Goal: Information Seeking & Learning: Learn about a topic

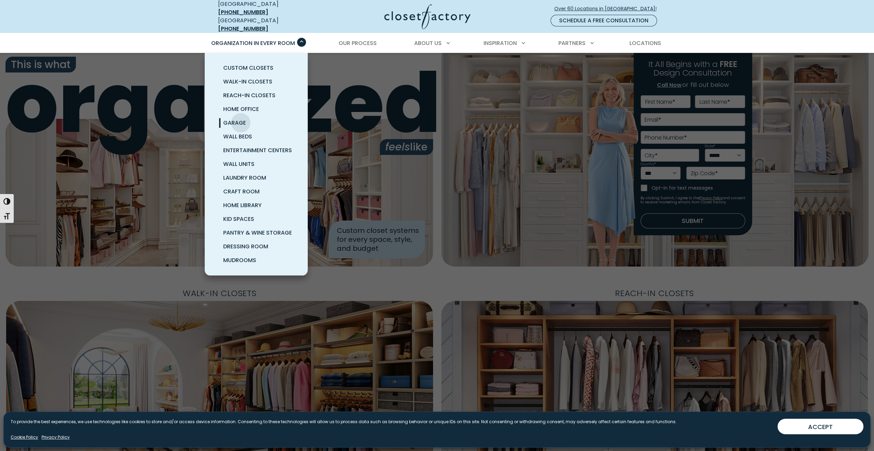
click at [241, 119] on span "Garage" at bounding box center [234, 123] width 23 height 8
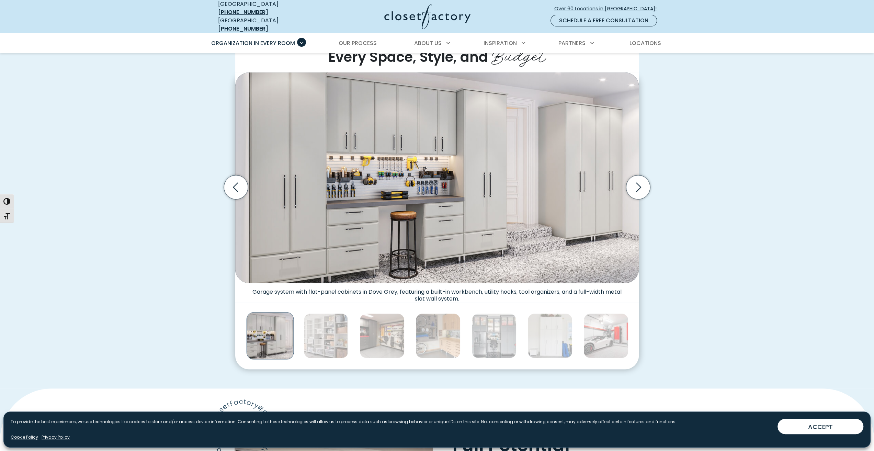
scroll to position [240, 0]
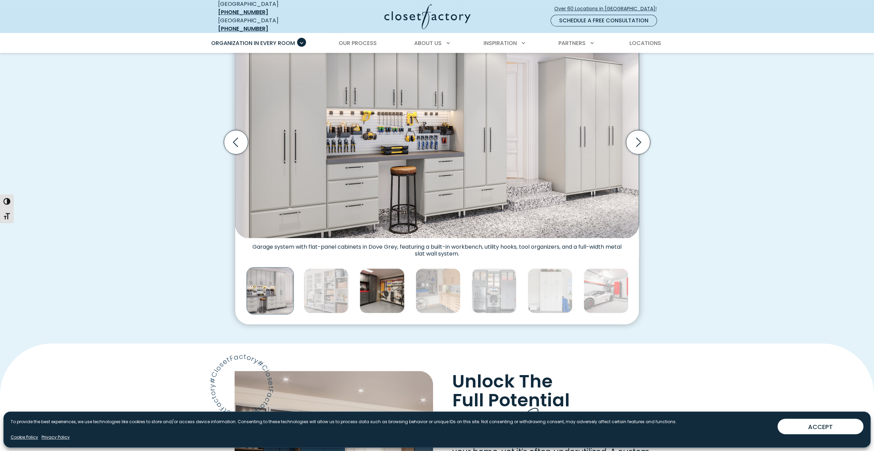
click at [378, 289] on img "Thumbnail Gallery" at bounding box center [382, 290] width 45 height 45
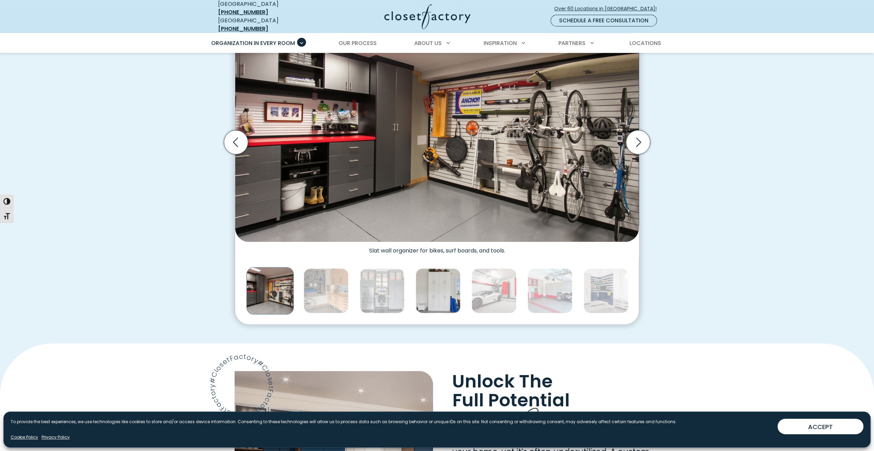
click at [427, 287] on img "Thumbnail Gallery" at bounding box center [438, 290] width 45 height 45
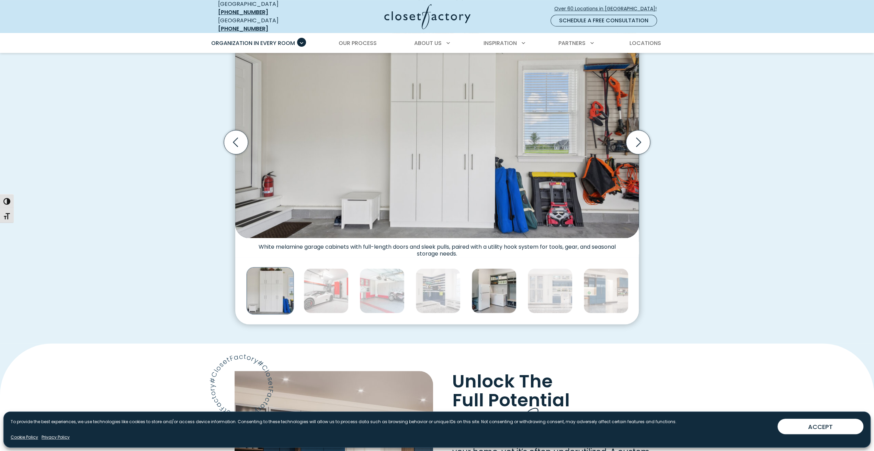
click at [495, 289] on img "Thumbnail Gallery" at bounding box center [494, 290] width 45 height 45
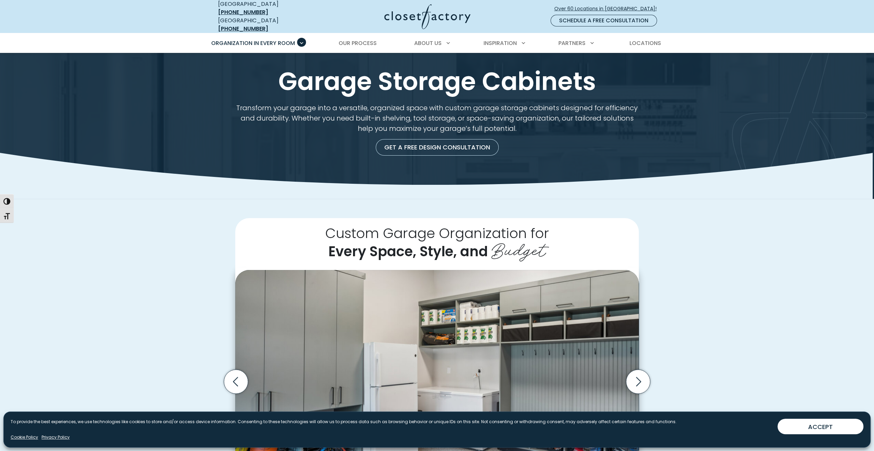
scroll to position [0, 0]
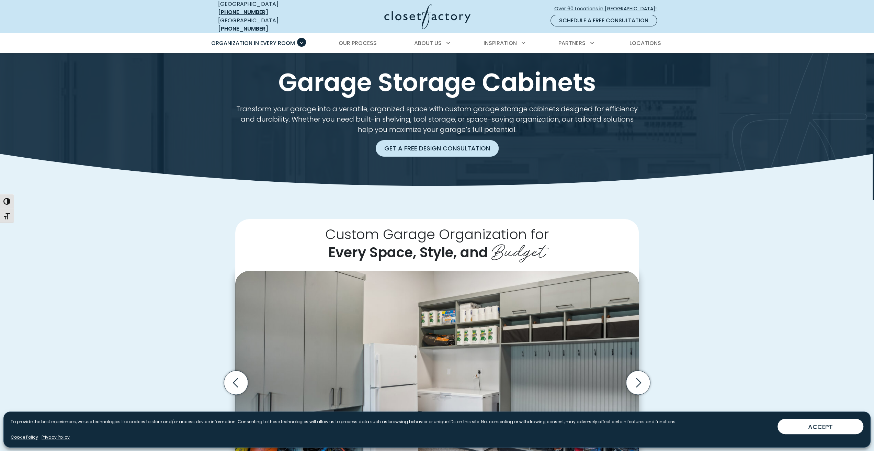
click at [402, 143] on link "Get a Free Design Consultation" at bounding box center [437, 148] width 123 height 16
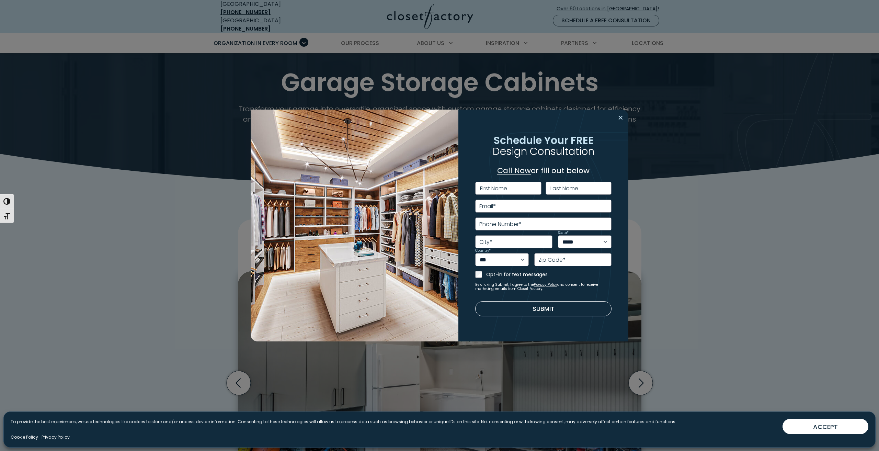
click at [621, 118] on button "Close modal" at bounding box center [621, 117] width 10 height 11
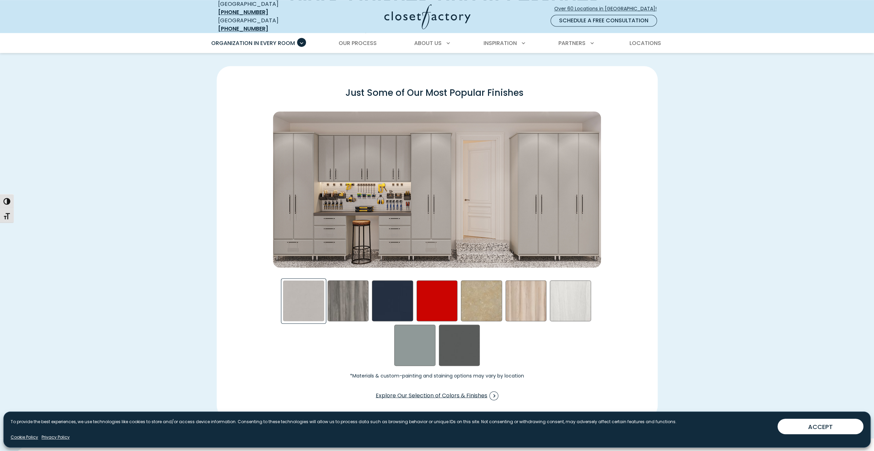
scroll to position [996, 0]
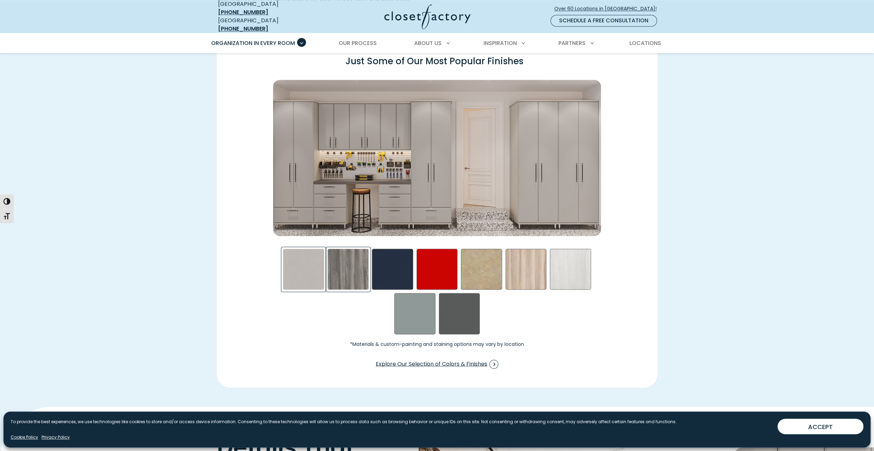
click at [352, 268] on div "Afternoon Nap Swatch" at bounding box center [348, 269] width 41 height 41
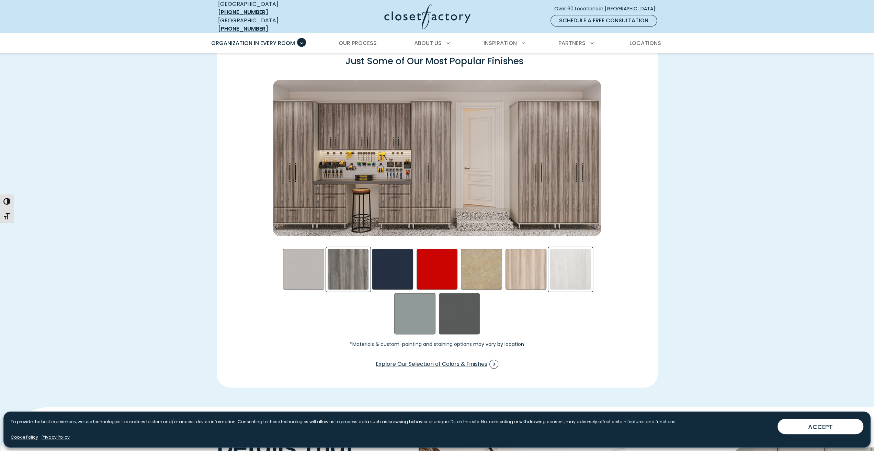
click at [562, 259] on div "Skye Swatch" at bounding box center [570, 269] width 41 height 41
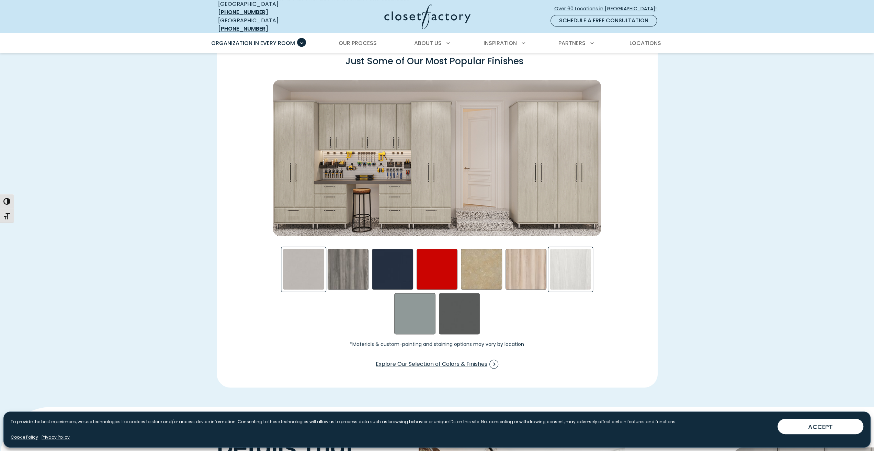
click at [305, 261] on div "Frosted Aluminum Swatch" at bounding box center [303, 269] width 41 height 41
